Goal: Task Accomplishment & Management: Use online tool/utility

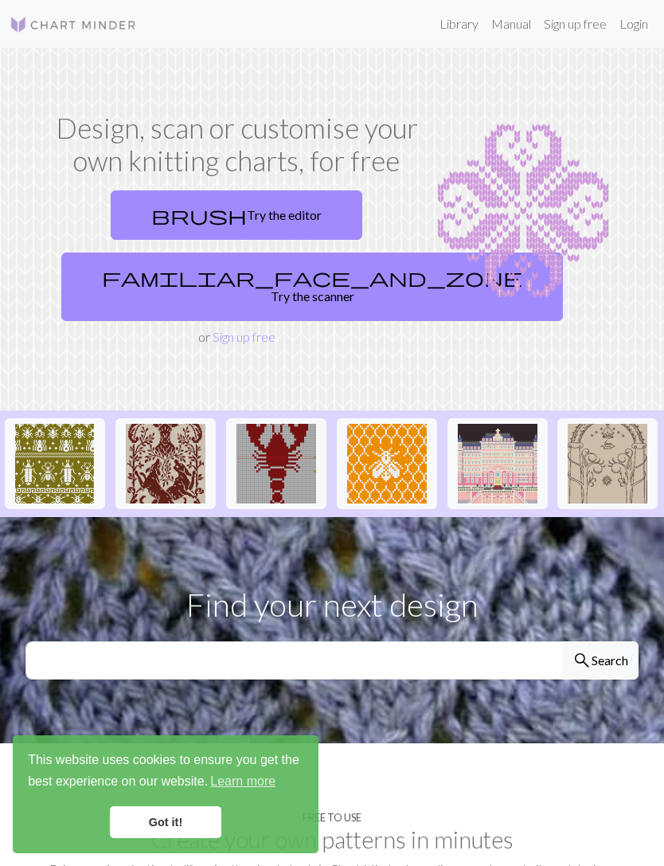
click at [266, 329] on link "Sign up free" at bounding box center [244, 336] width 63 height 15
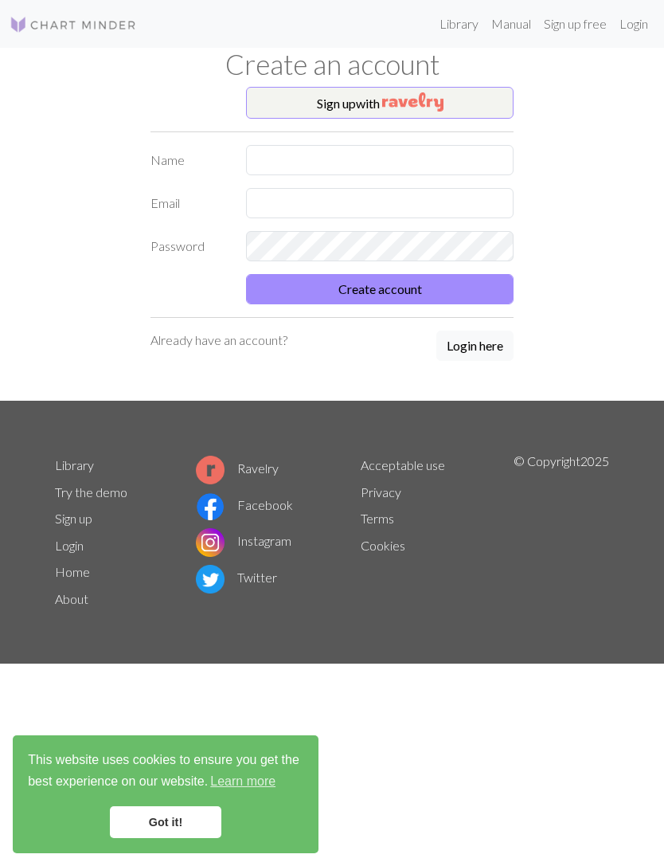
click at [472, 353] on button "Login here" at bounding box center [475, 346] width 77 height 30
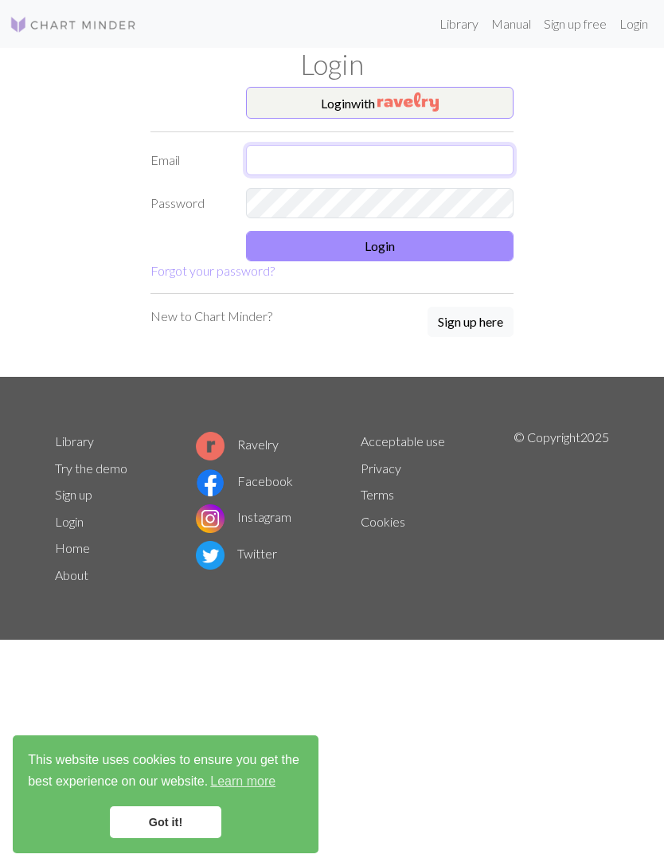
click at [433, 145] on input "text" at bounding box center [380, 160] width 268 height 30
click at [339, 153] on input "[EMAIL_ADDRESS][DOMAIN_NAME]" at bounding box center [380, 160] width 268 height 30
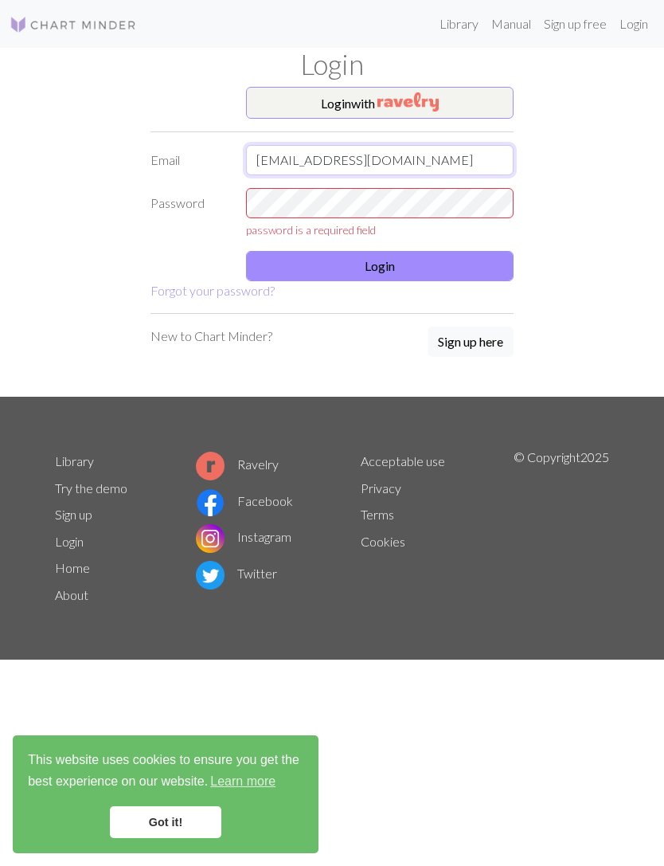
click at [337, 151] on input "[EMAIL_ADDRESS][DOMAIN_NAME]" at bounding box center [380, 160] width 268 height 30
type input "[EMAIL_ADDRESS][DOMAIN_NAME]"
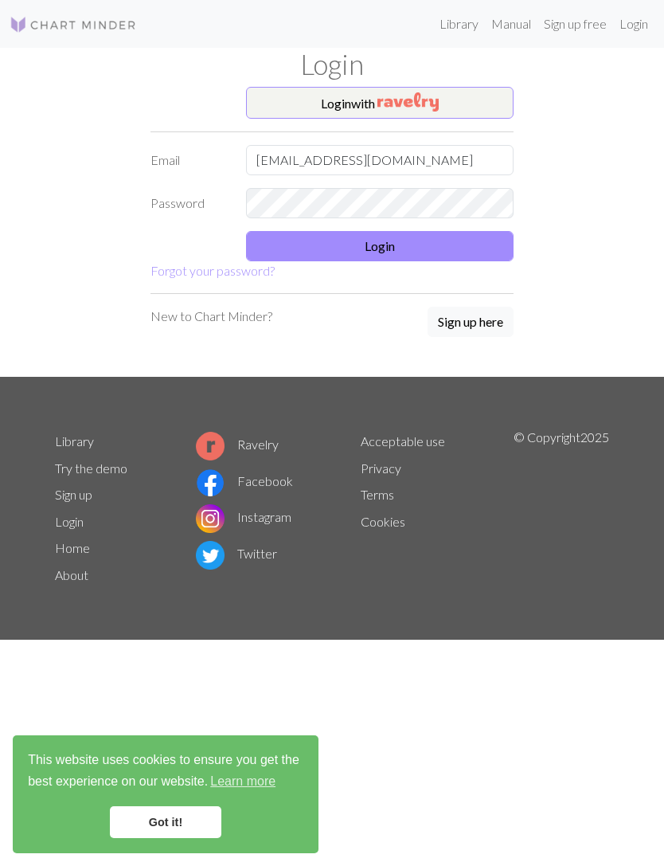
click at [439, 237] on button "Login" at bounding box center [380, 246] width 268 height 30
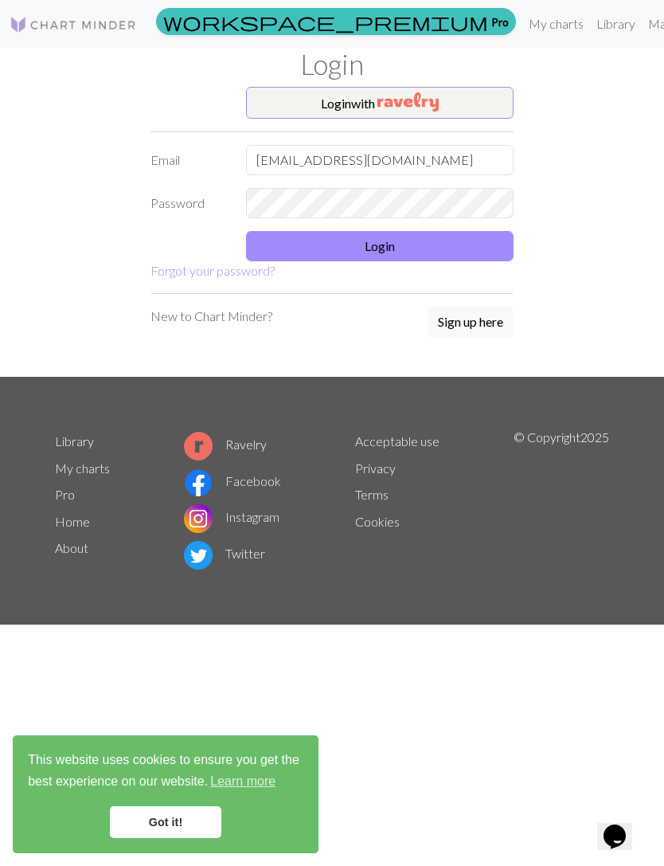
click at [457, 248] on button "Login" at bounding box center [380, 246] width 268 height 30
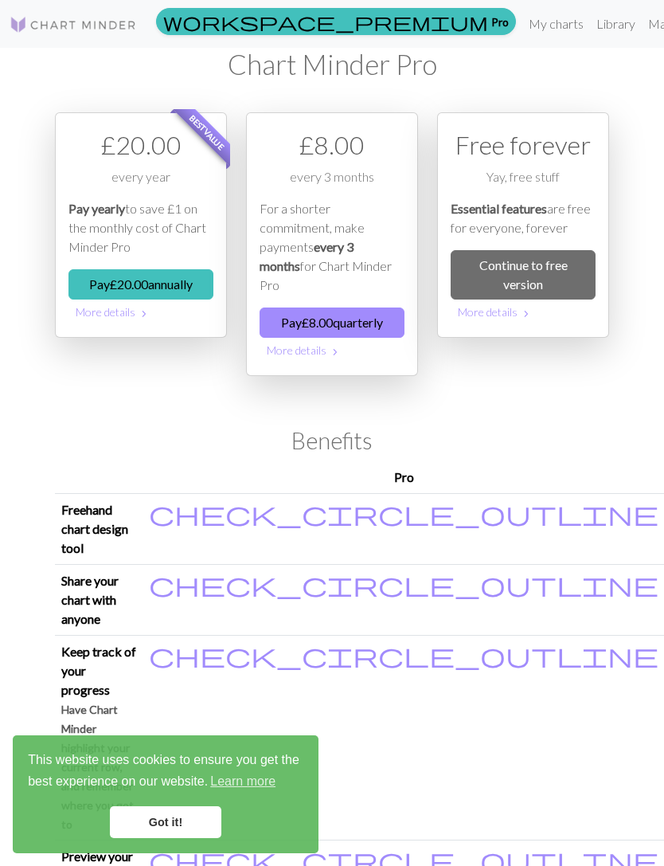
click at [562, 275] on link "Continue to free version" at bounding box center [523, 274] width 145 height 49
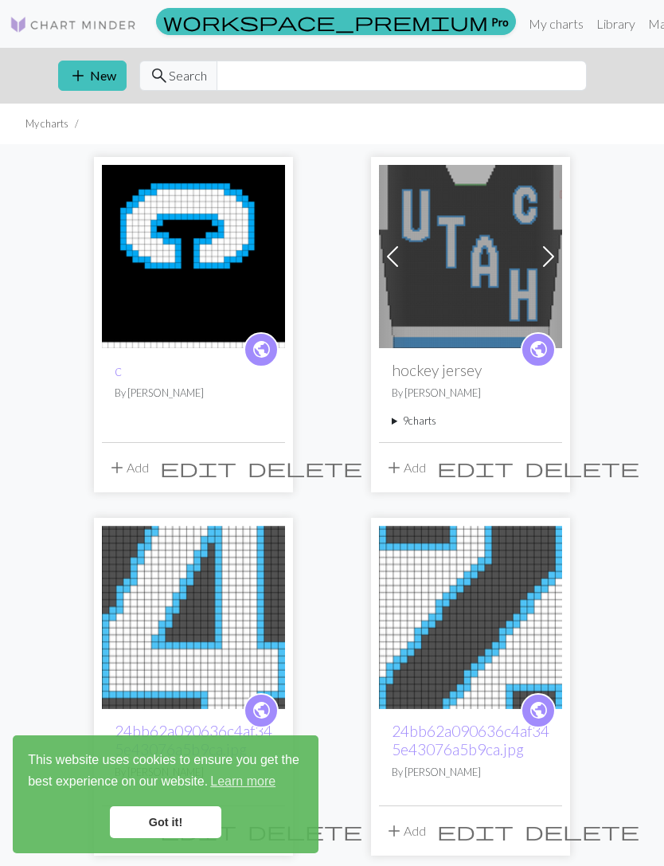
click at [99, 80] on button "add New" at bounding box center [92, 76] width 69 height 30
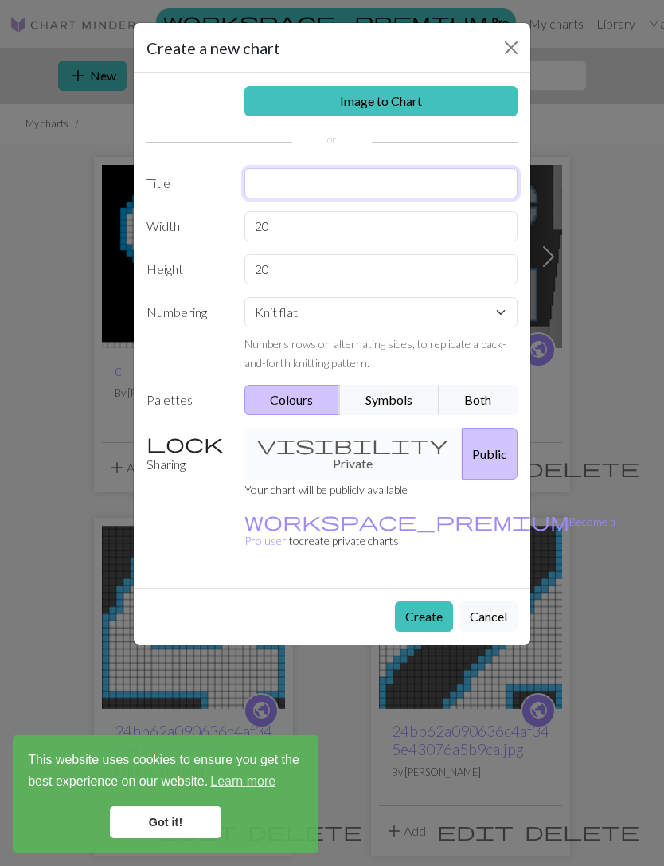
click at [394, 197] on input "text" at bounding box center [382, 183] width 274 height 30
click at [468, 233] on input "20" at bounding box center [382, 226] width 274 height 30
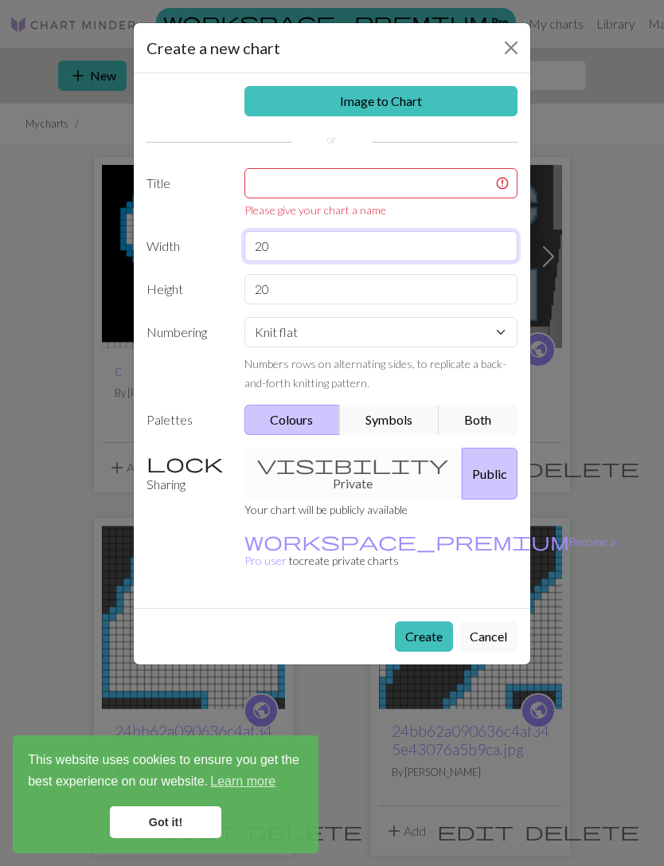
type input "2"
type input "60"
click at [285, 282] on input "20" at bounding box center [382, 289] width 274 height 30
type input "2"
type input "100"
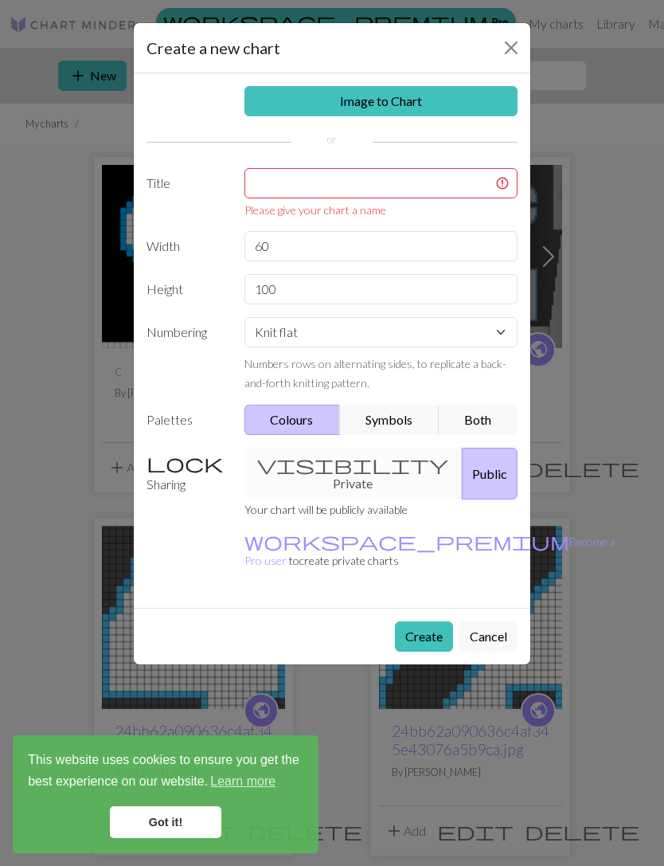
click at [354, 371] on div "Numbers rows on alternating sides, to replicate a back-and-forth knitting patte…" at bounding box center [382, 373] width 274 height 38
click at [487, 335] on select "Knit flat Knit in the round Lace knitting Cross stitch" at bounding box center [382, 332] width 274 height 30
select select "round"
click at [453, 186] on input "text" at bounding box center [382, 183] width 274 height 30
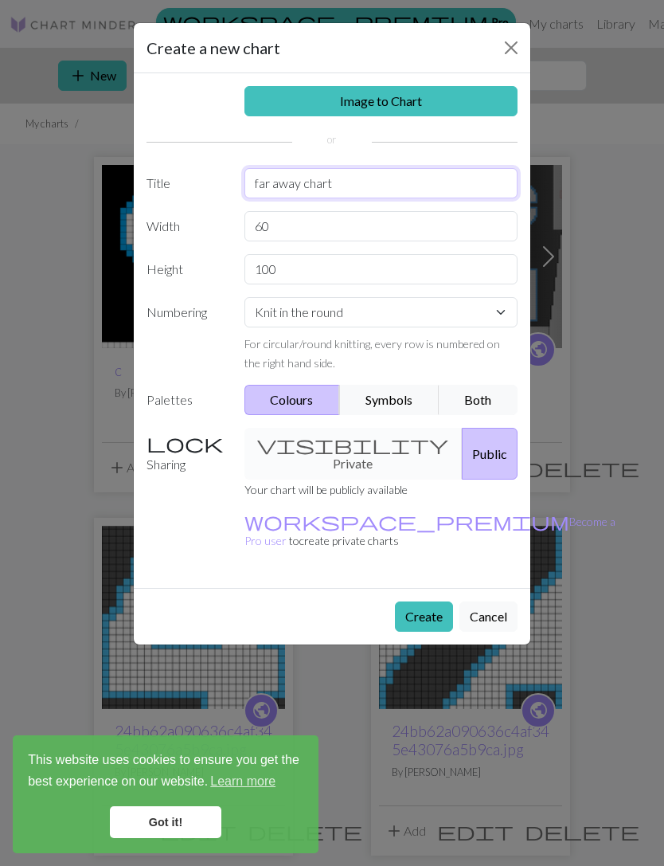
type input "far away chart"
click at [262, 219] on input "60" at bounding box center [382, 226] width 274 height 30
type input "80"
click at [421, 601] on button "Create" at bounding box center [424, 616] width 58 height 30
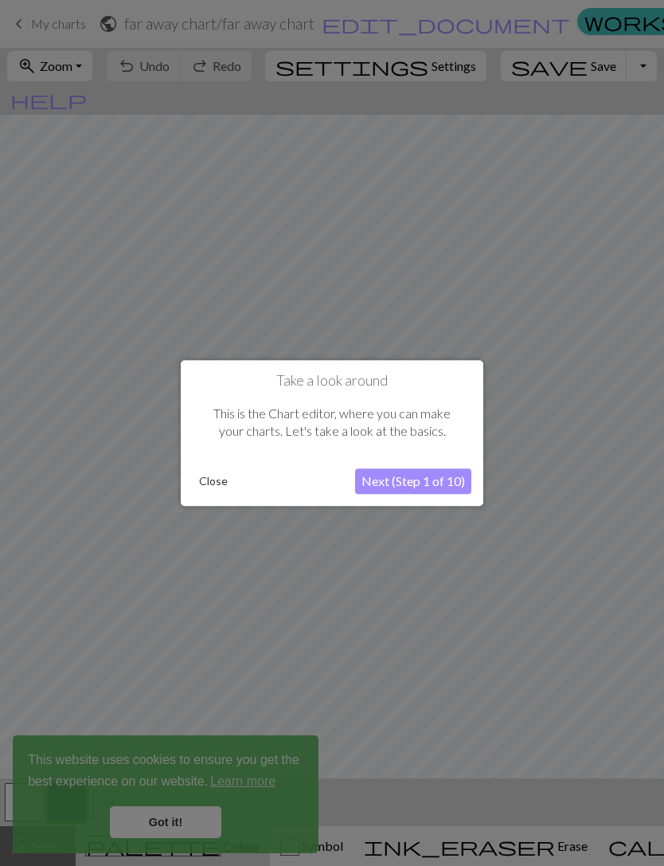
click at [226, 491] on button "Close" at bounding box center [213, 481] width 41 height 24
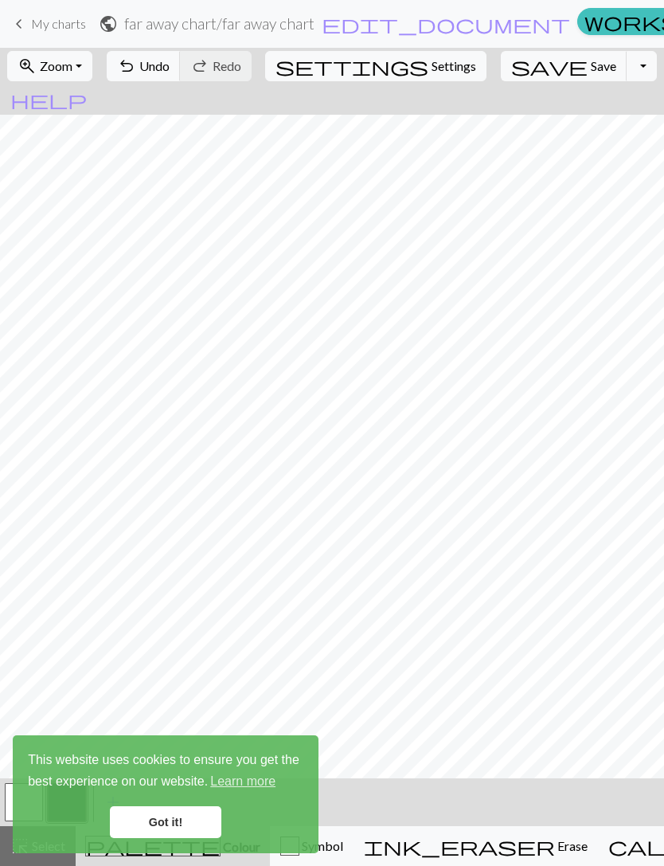
click at [181, 76] on button "undo Undo Undo" at bounding box center [144, 66] width 74 height 30
click at [163, 823] on link "Got it!" at bounding box center [166, 822] width 112 height 32
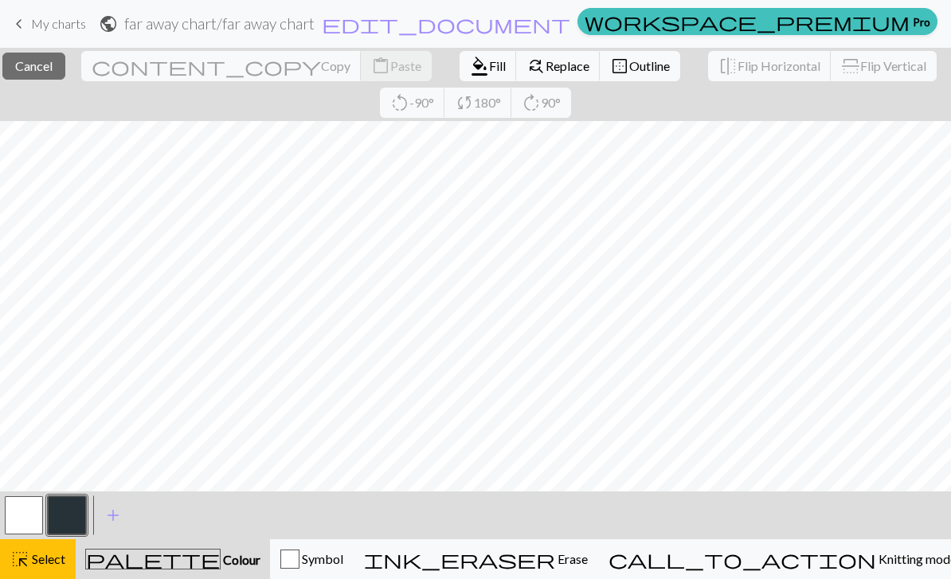
click at [53, 63] on span "Cancel" at bounding box center [33, 65] width 37 height 15
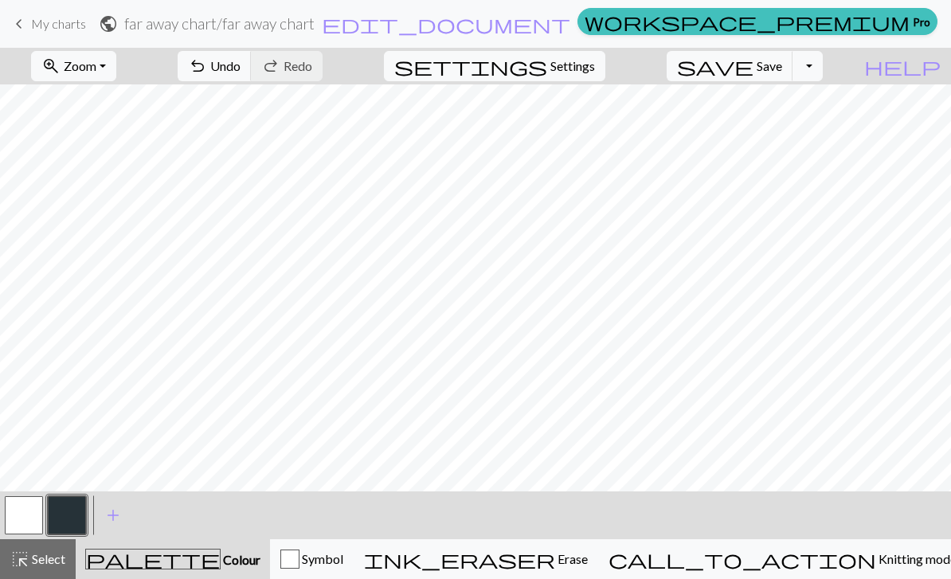
click at [241, 61] on span "Undo" at bounding box center [225, 65] width 30 height 15
click at [664, 560] on span "Knitting mode" at bounding box center [916, 558] width 80 height 15
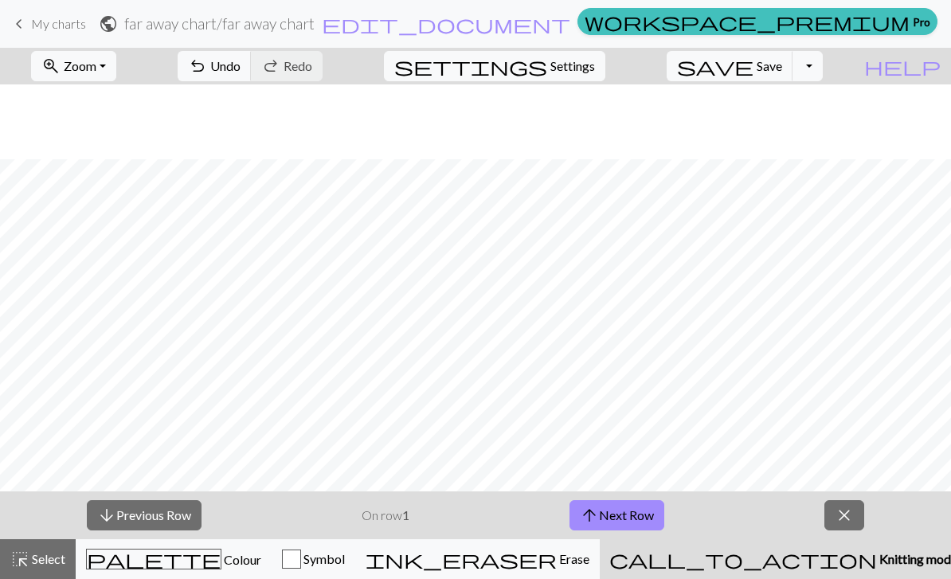
scroll to position [722, 256]
click at [664, 515] on span "close" at bounding box center [844, 515] width 19 height 22
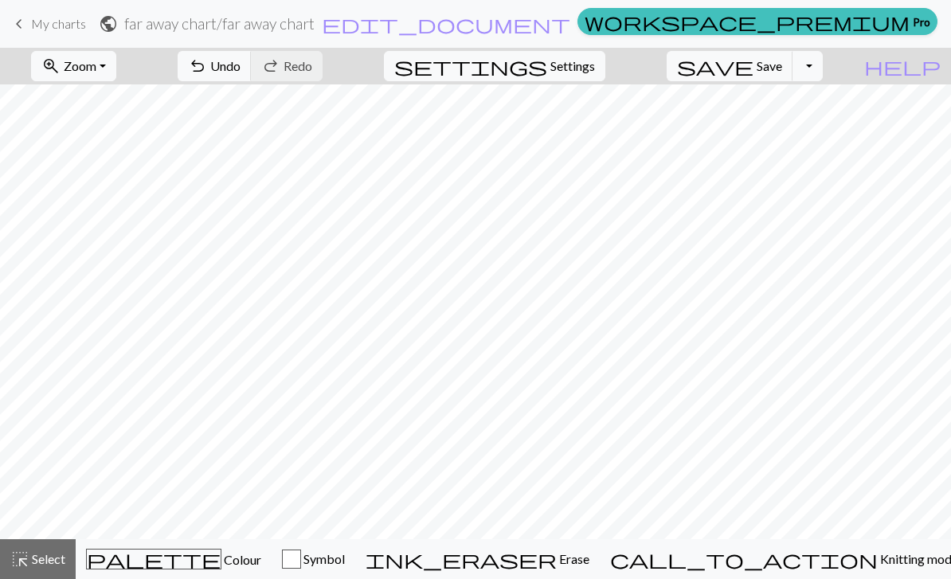
click at [664, 557] on span "Knitting mode" at bounding box center [918, 558] width 80 height 15
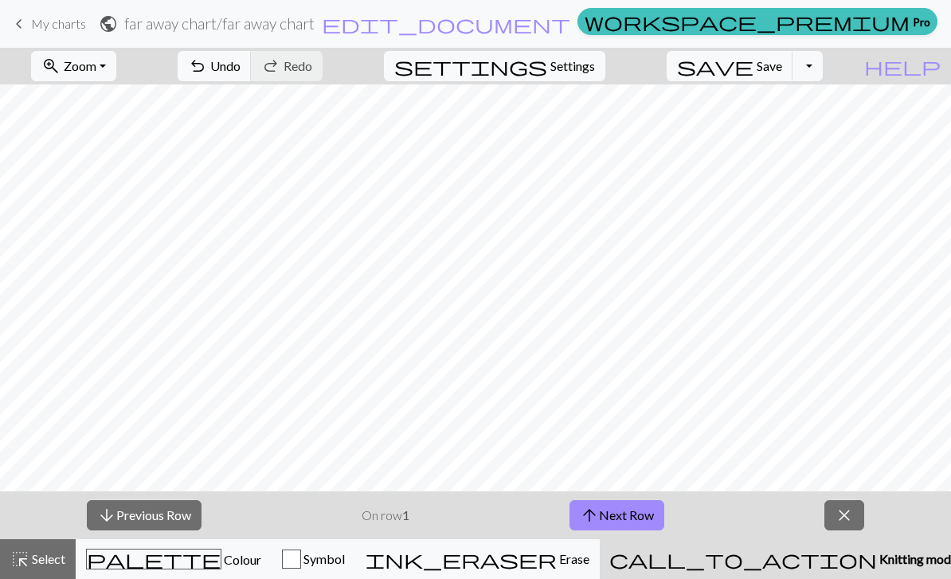
scroll to position [624, 151]
click at [664, 513] on button "close" at bounding box center [844, 515] width 40 height 30
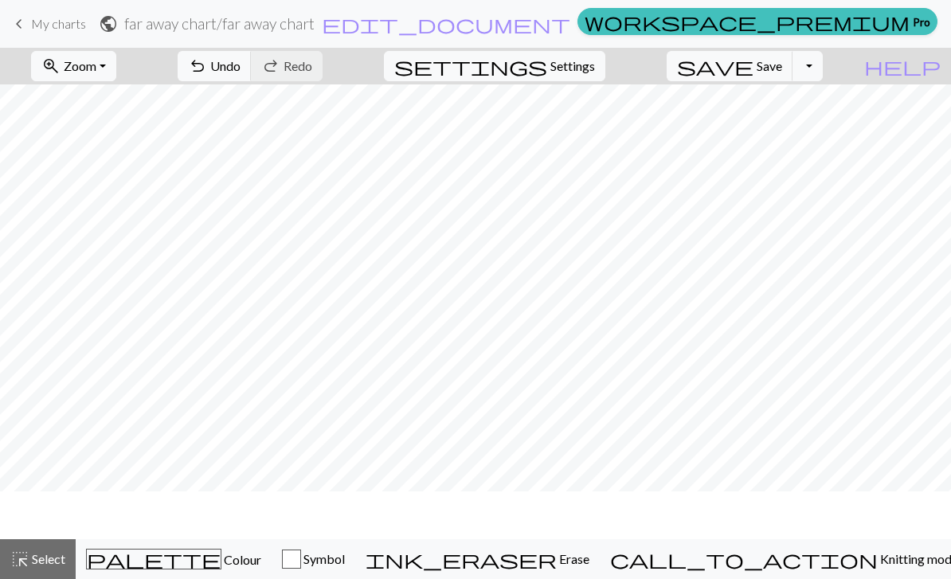
scroll to position [576, 151]
click at [221, 564] on span "Colour" at bounding box center [241, 559] width 40 height 15
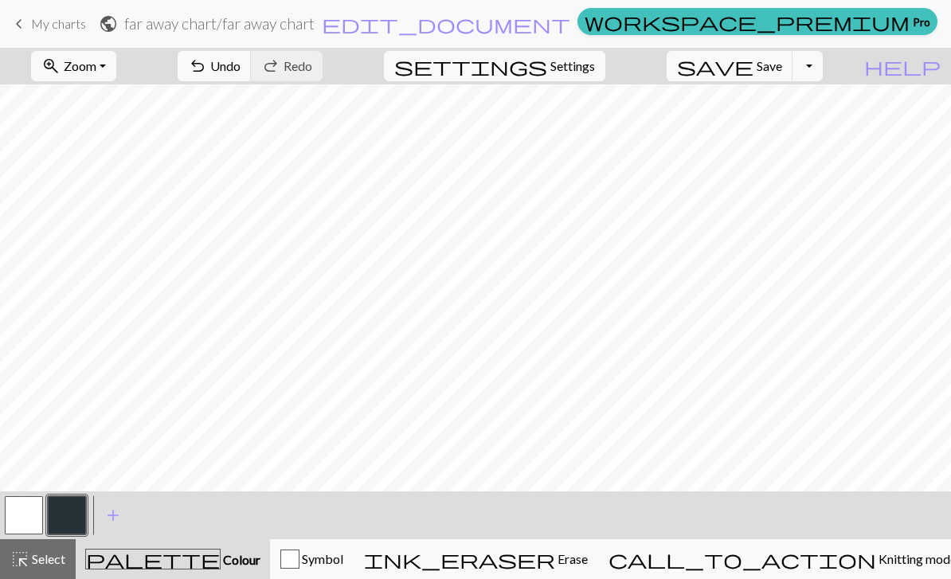
click at [50, 561] on span "Select" at bounding box center [47, 558] width 36 height 15
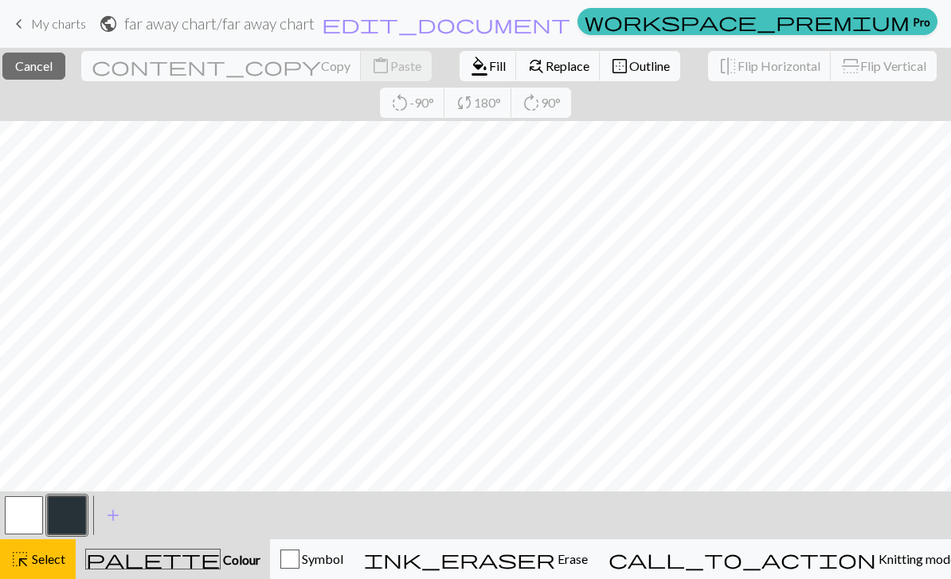
click at [489, 59] on span "Fill" at bounding box center [497, 65] width 17 height 15
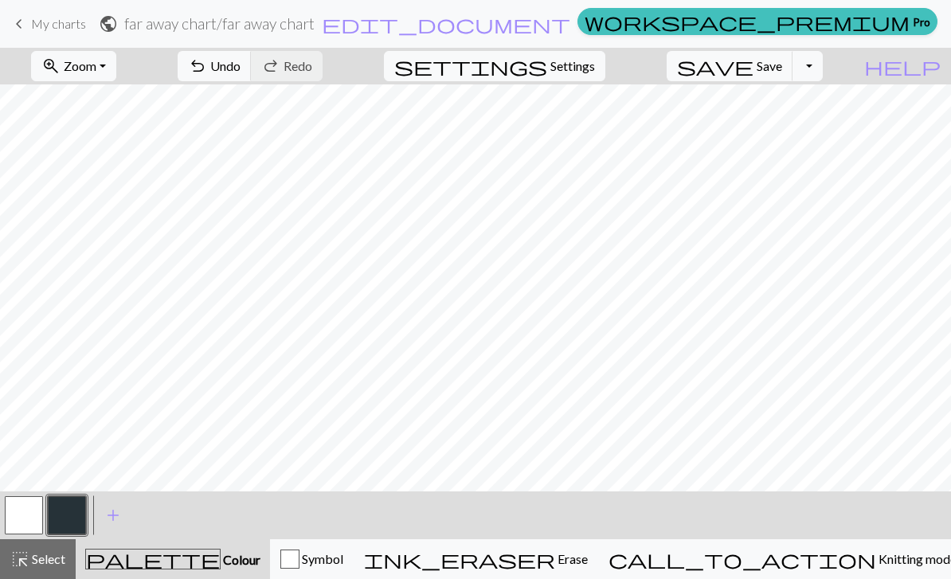
click at [54, 571] on button "highlight_alt Select Select" at bounding box center [38, 559] width 76 height 40
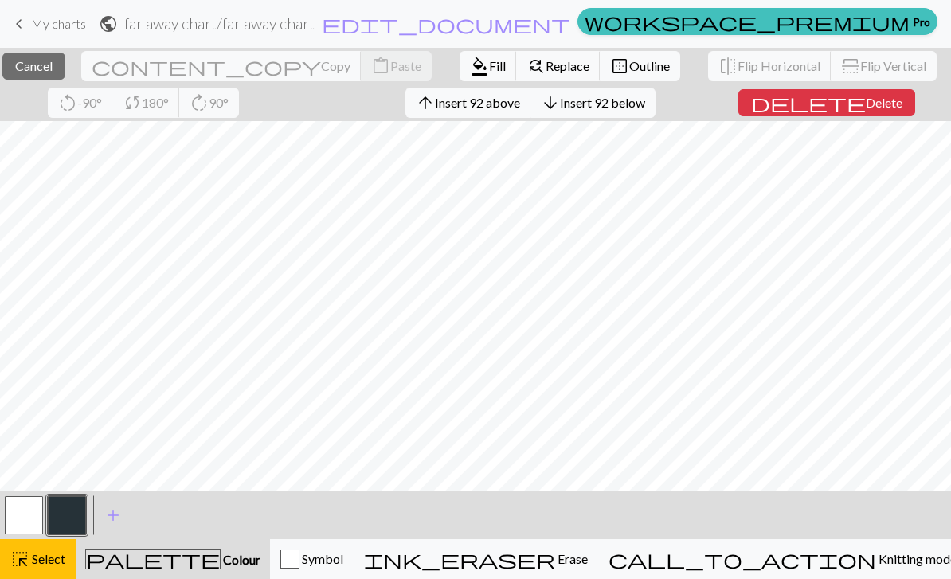
click at [460, 76] on button "format_color_fill Fill" at bounding box center [488, 66] width 57 height 30
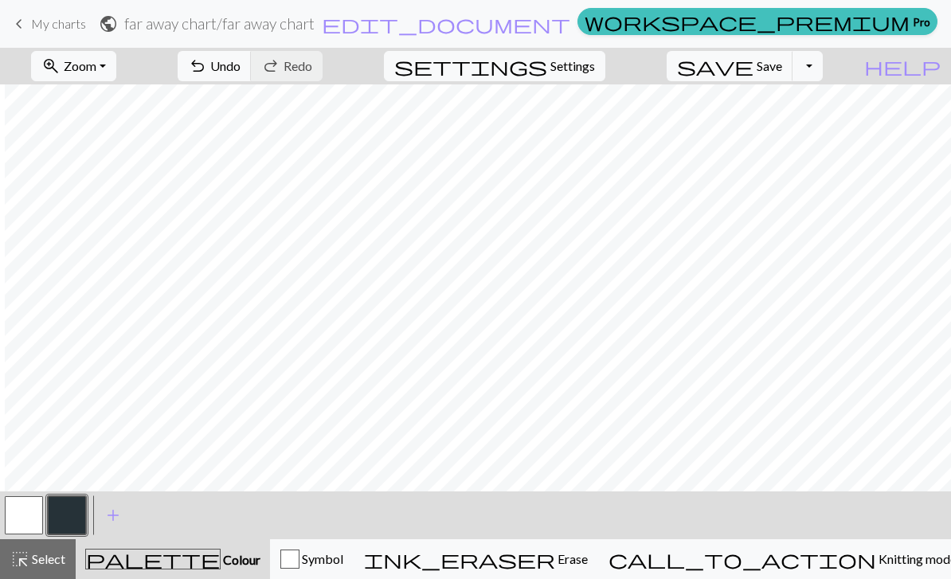
scroll to position [722, 163]
click at [53, 562] on span "Select" at bounding box center [47, 558] width 36 height 15
